Goal: Task Accomplishment & Management: Check status

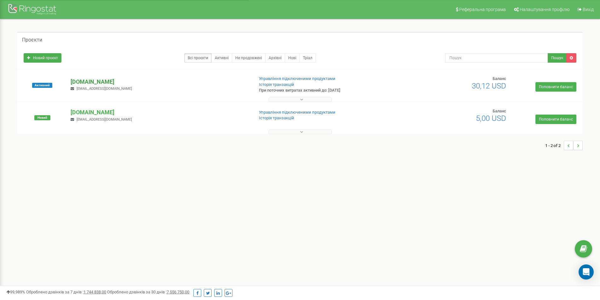
click at [141, 79] on p "[DOMAIN_NAME]" at bounding box center [160, 82] width 178 height 8
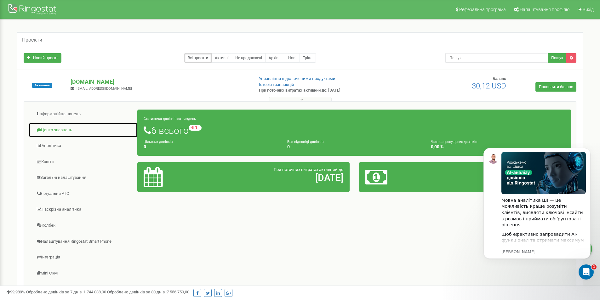
click at [51, 129] on link "Центр звернень" at bounding box center [83, 130] width 109 height 15
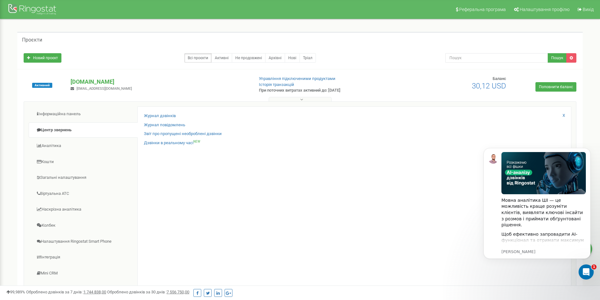
click at [161, 111] on div "Журнал дзвінків Журнал повідомлень Звіт про пропущені необроблені дзвінки Дзвін…" at bounding box center [354, 205] width 434 height 198
click at [160, 116] on link "Журнал дзвінків" at bounding box center [160, 116] width 32 height 6
